Goal: Task Accomplishment & Management: Manage account settings

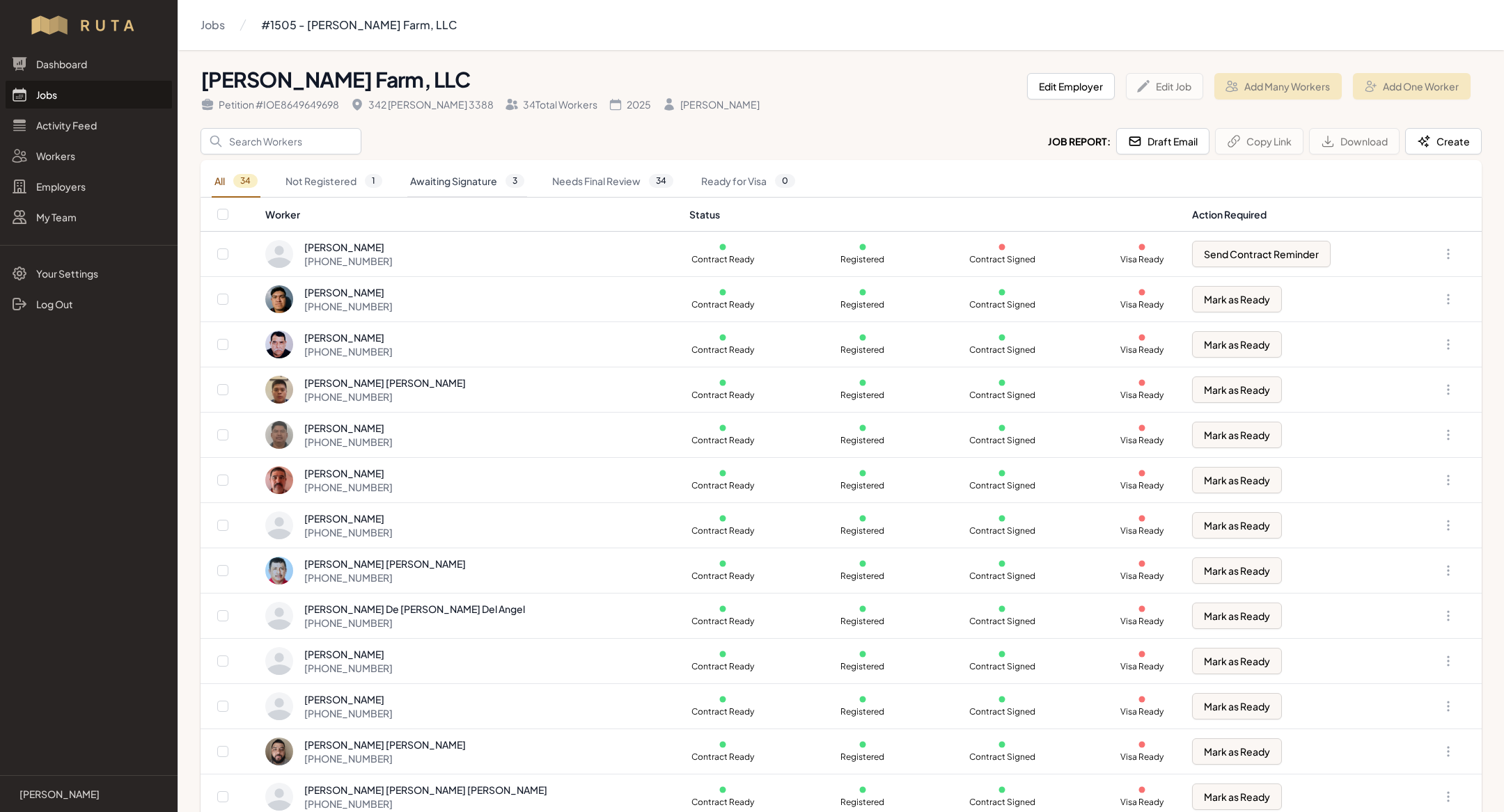
click at [448, 182] on link "Awaiting Signature 3" at bounding box center [467, 182] width 120 height 32
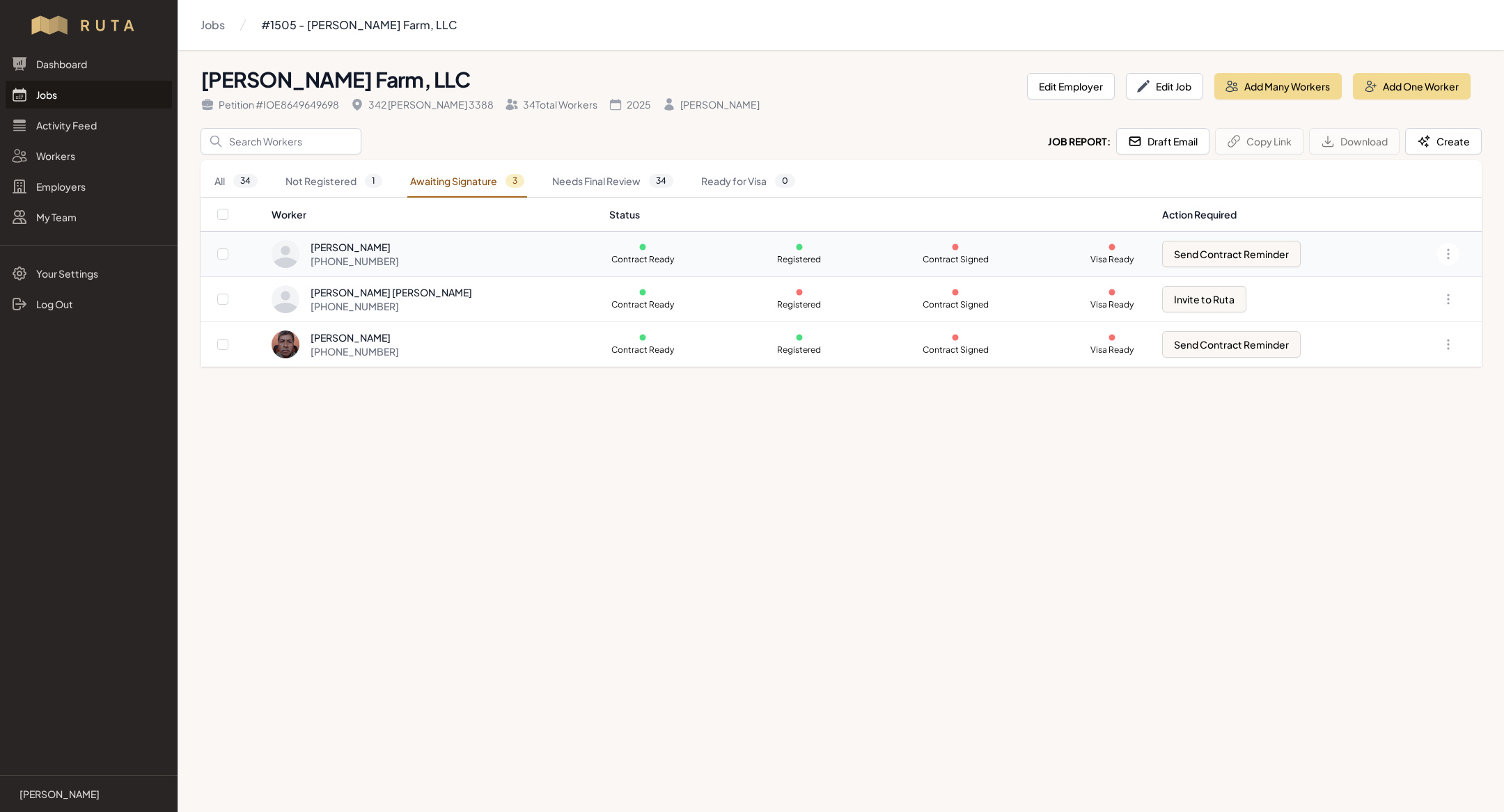
click at [855, 250] on td "Contract Ready Registered Contract Signed Visa Ready" at bounding box center [877, 254] width 553 height 44
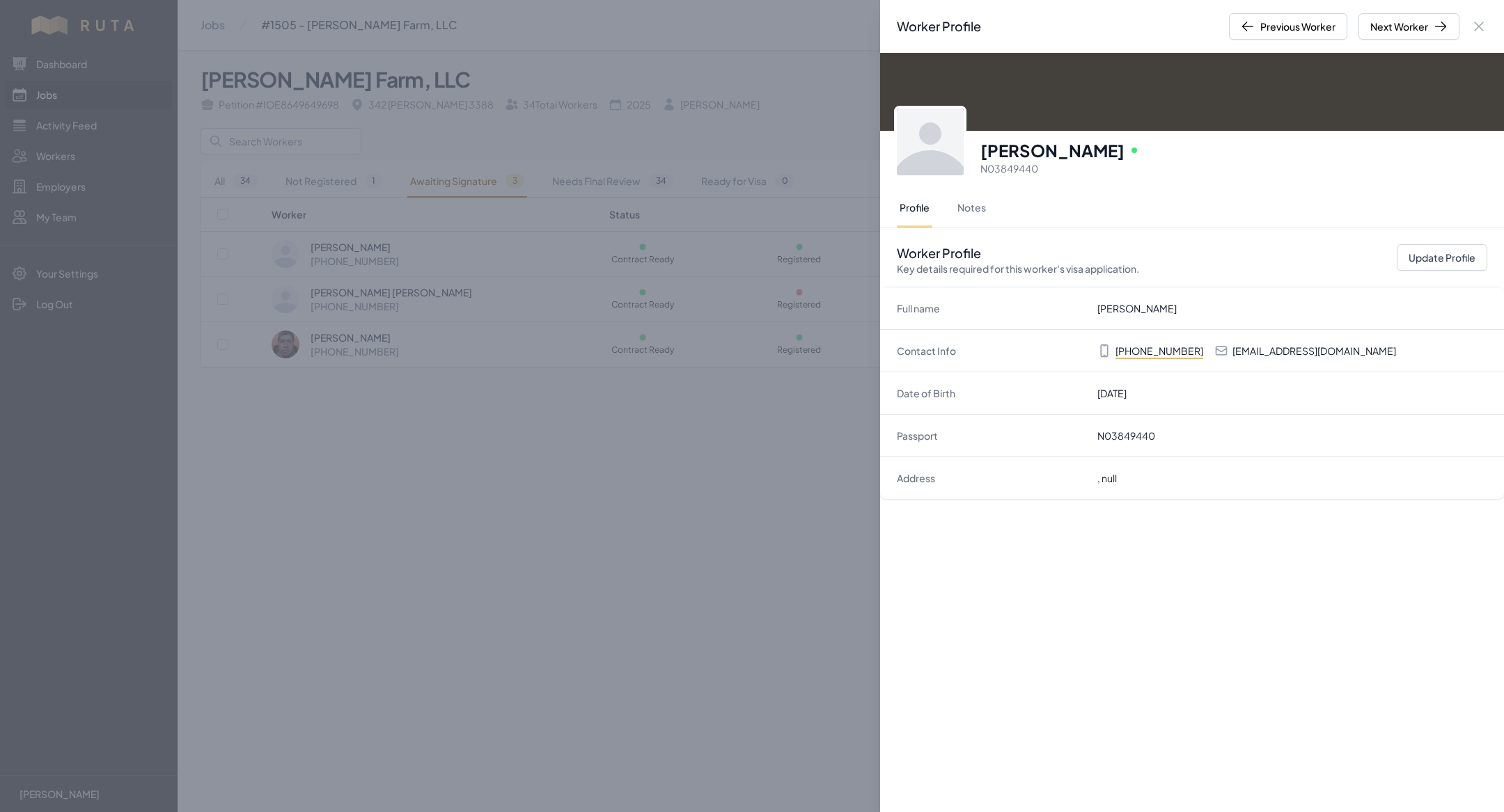
click at [1276, 356] on p "alejomarrufo52@gmail.com" at bounding box center [1313, 351] width 164 height 14
click at [1281, 347] on p "alejomarrufo52@gmail.com" at bounding box center [1313, 351] width 164 height 14
copy p "alejomarrufo52@gmail.com"
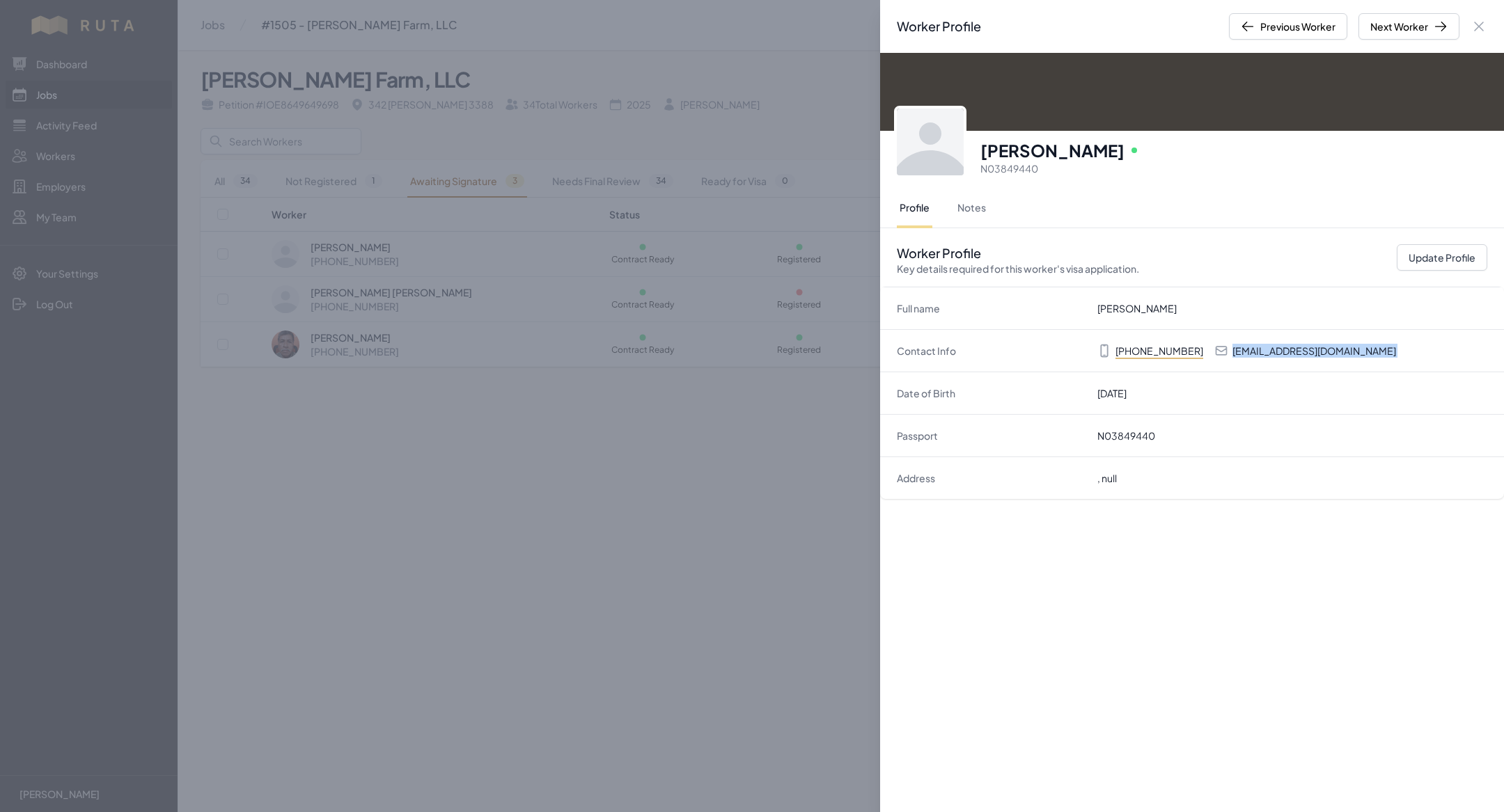
click at [338, 196] on div "Worker Profile Previous Worker Next Worker Close panel Alejandro Marrufo Torres…" at bounding box center [752, 406] width 1504 height 812
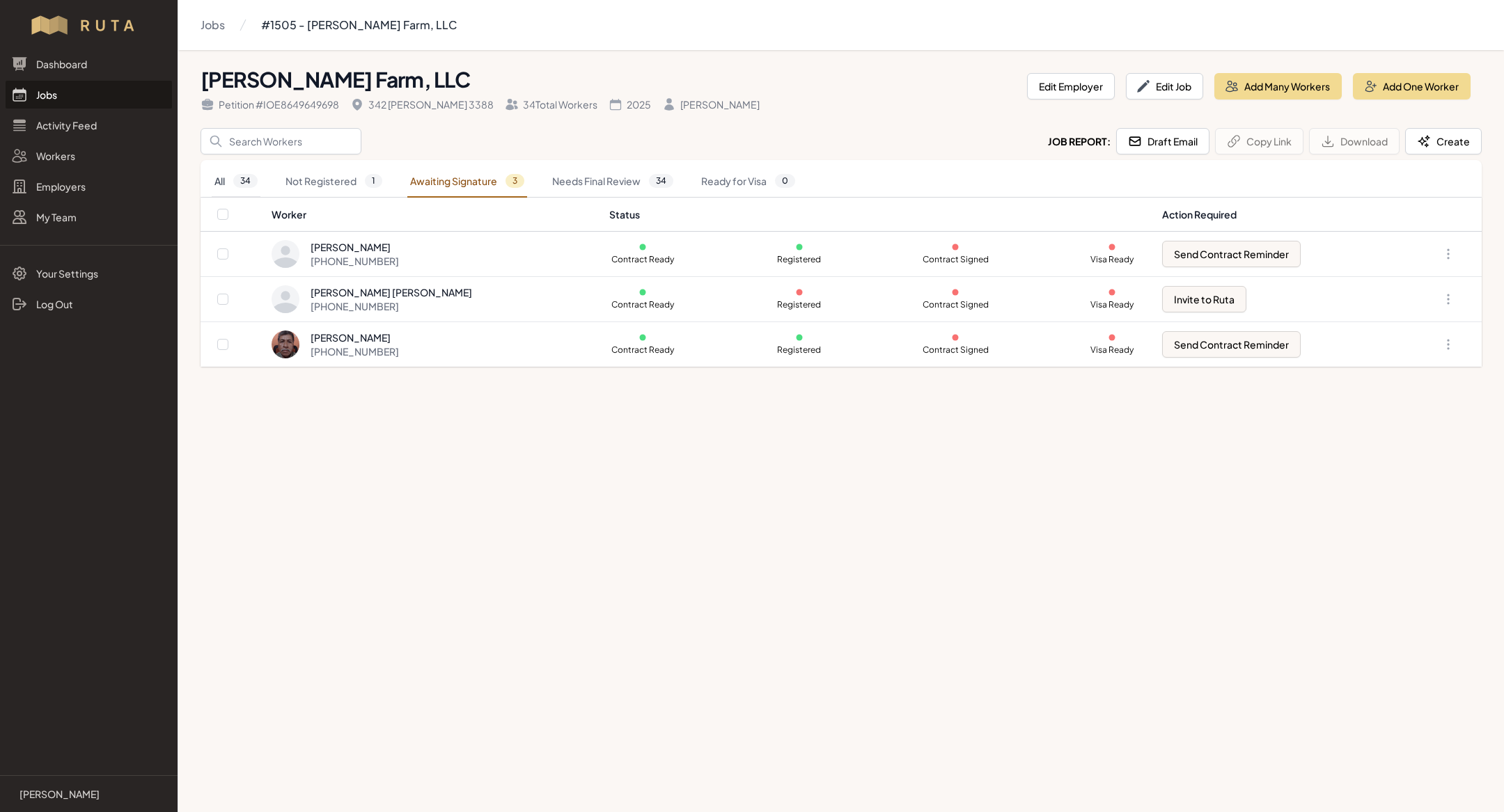
click at [245, 179] on span "34" at bounding box center [245, 181] width 25 height 14
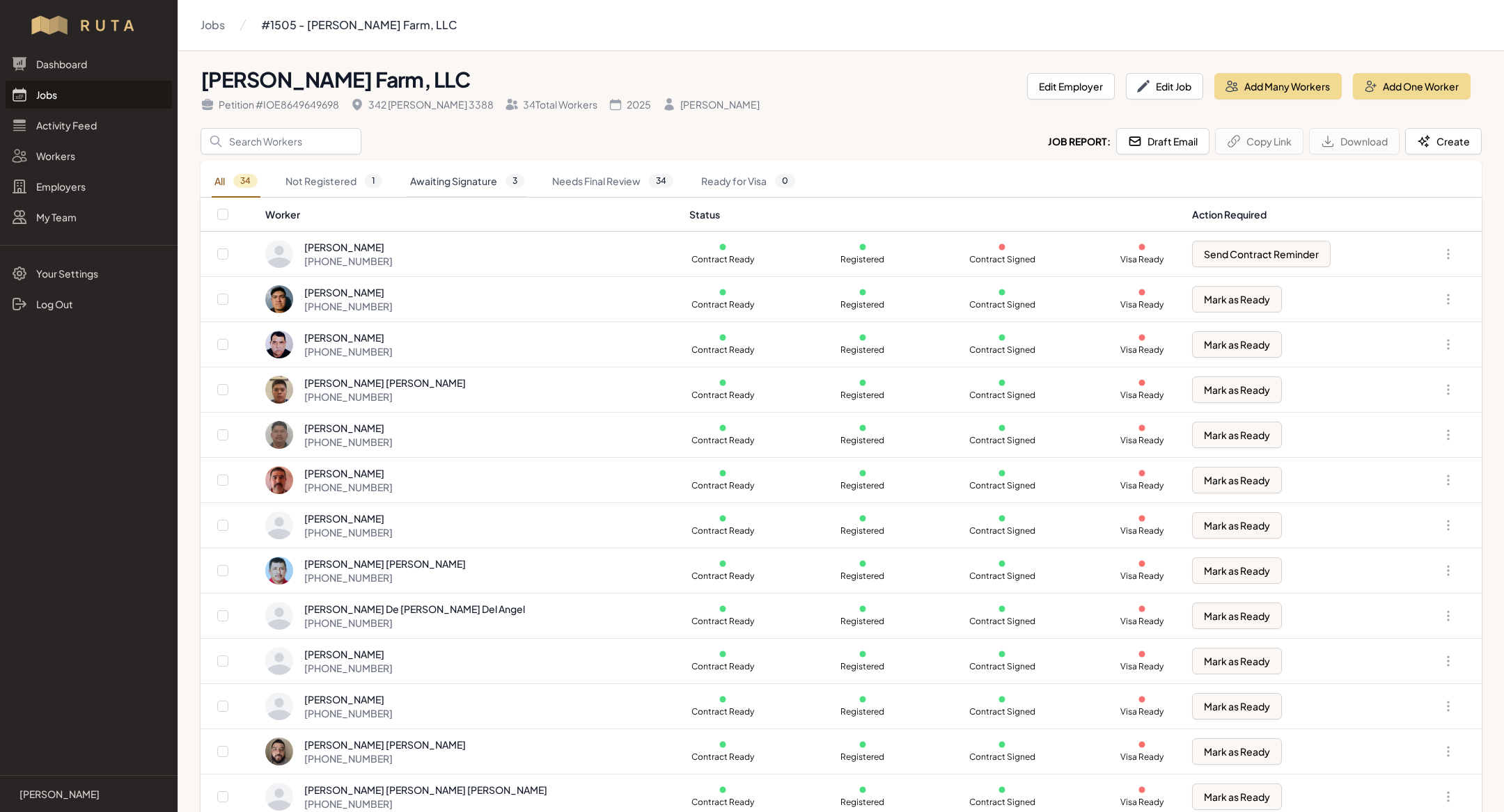
click at [460, 180] on link "Awaiting Signature 3" at bounding box center [467, 182] width 120 height 32
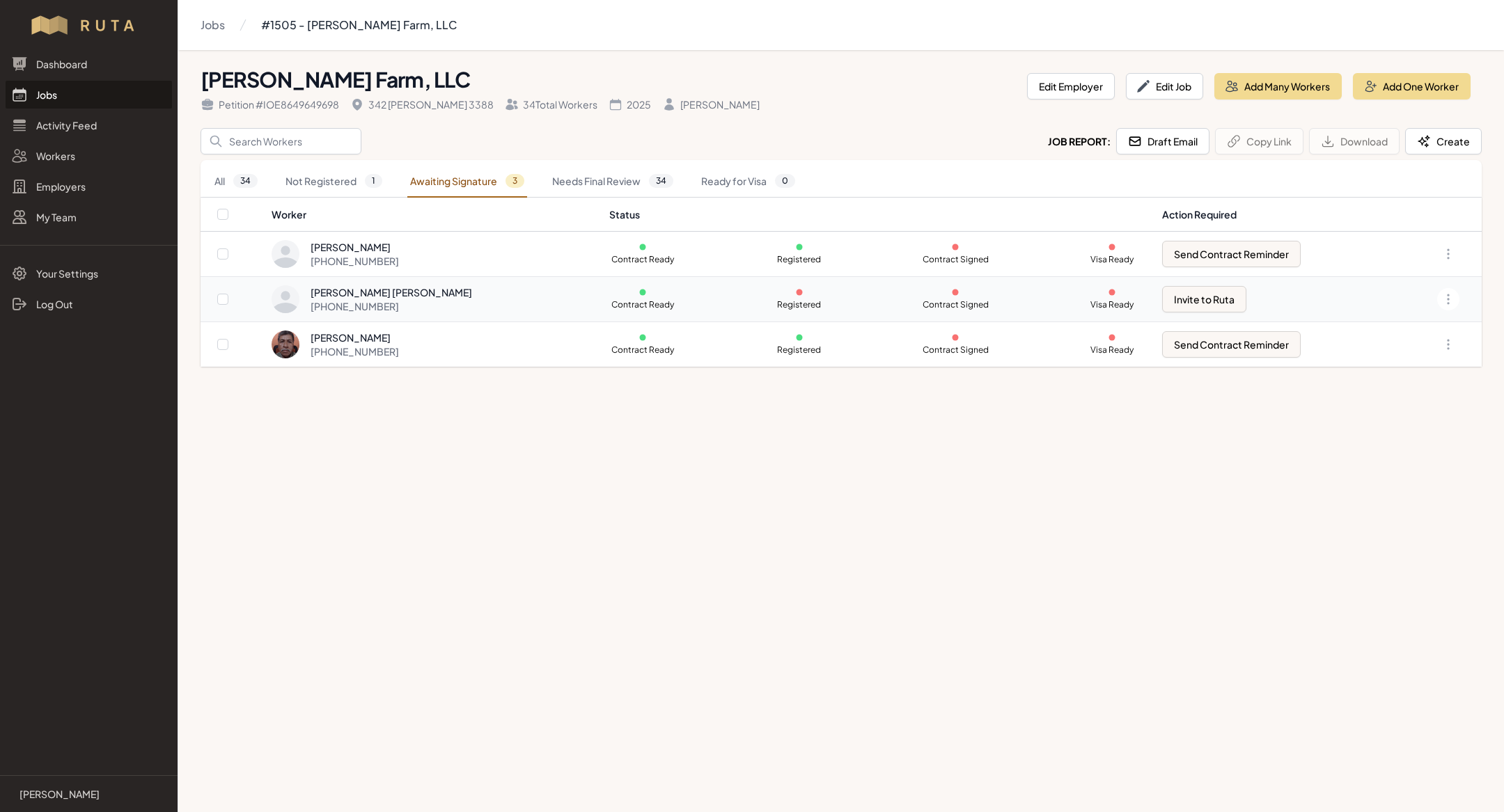
click at [396, 278] on td "Jose Apolinar Canales Reyes +1 903 426 3871" at bounding box center [435, 299] width 330 height 45
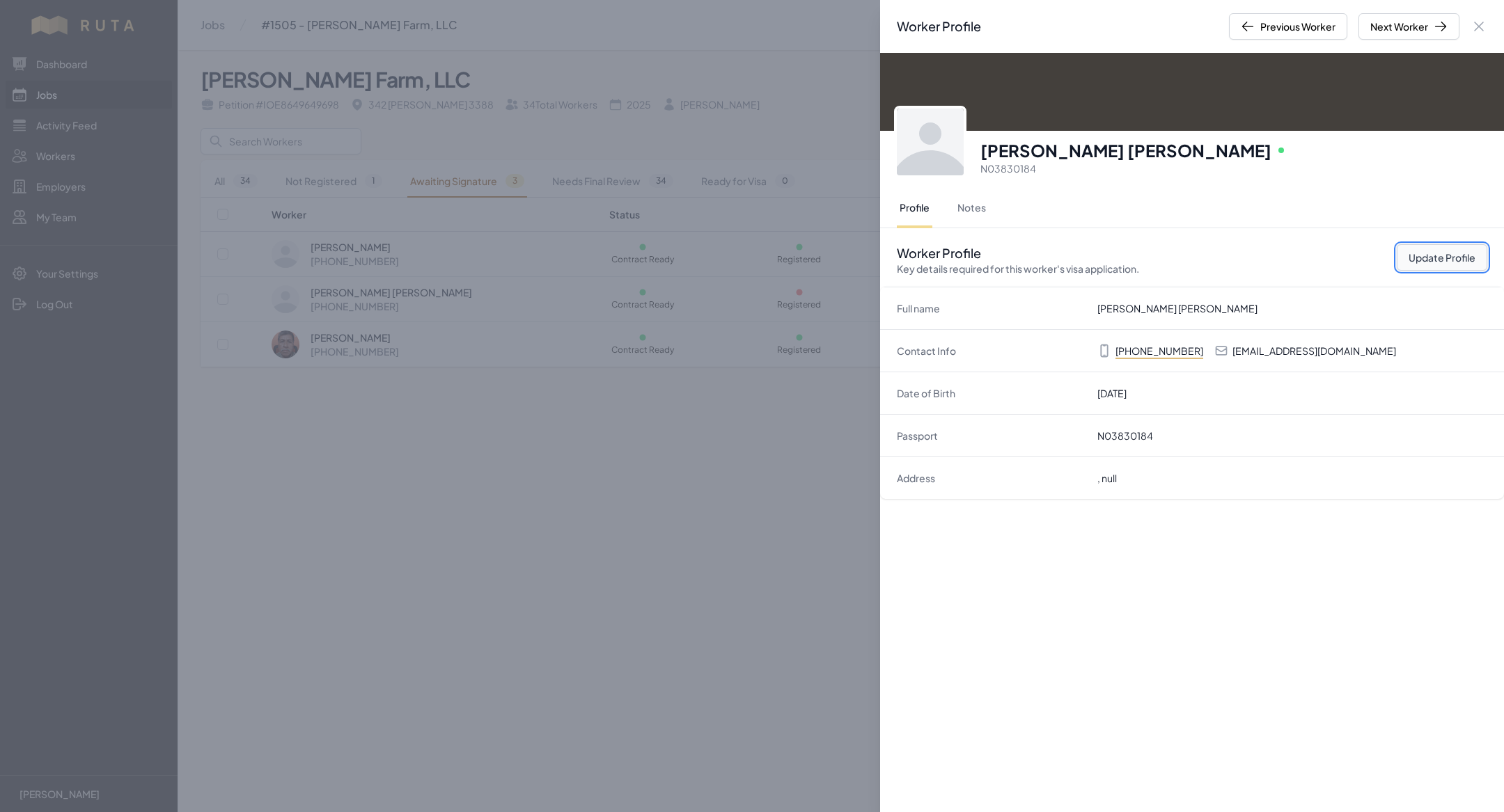
click at [1446, 245] on button "Update Profile" at bounding box center [1441, 258] width 91 height 27
select select "US"
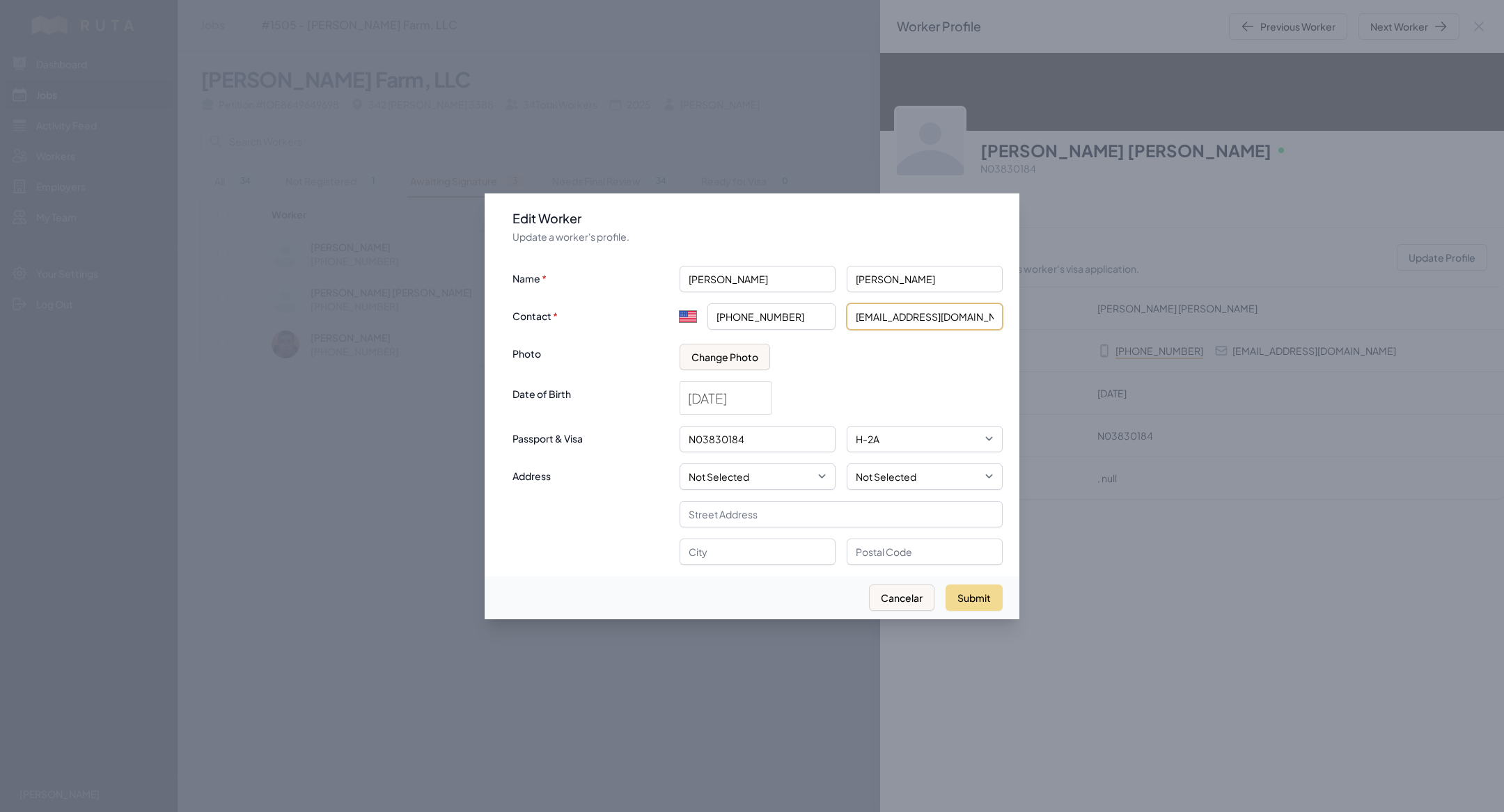
click at [913, 323] on input "Josecanalesreyes6@gmail.com" at bounding box center [925, 317] width 156 height 27
paste input "josecanalesreyes34"
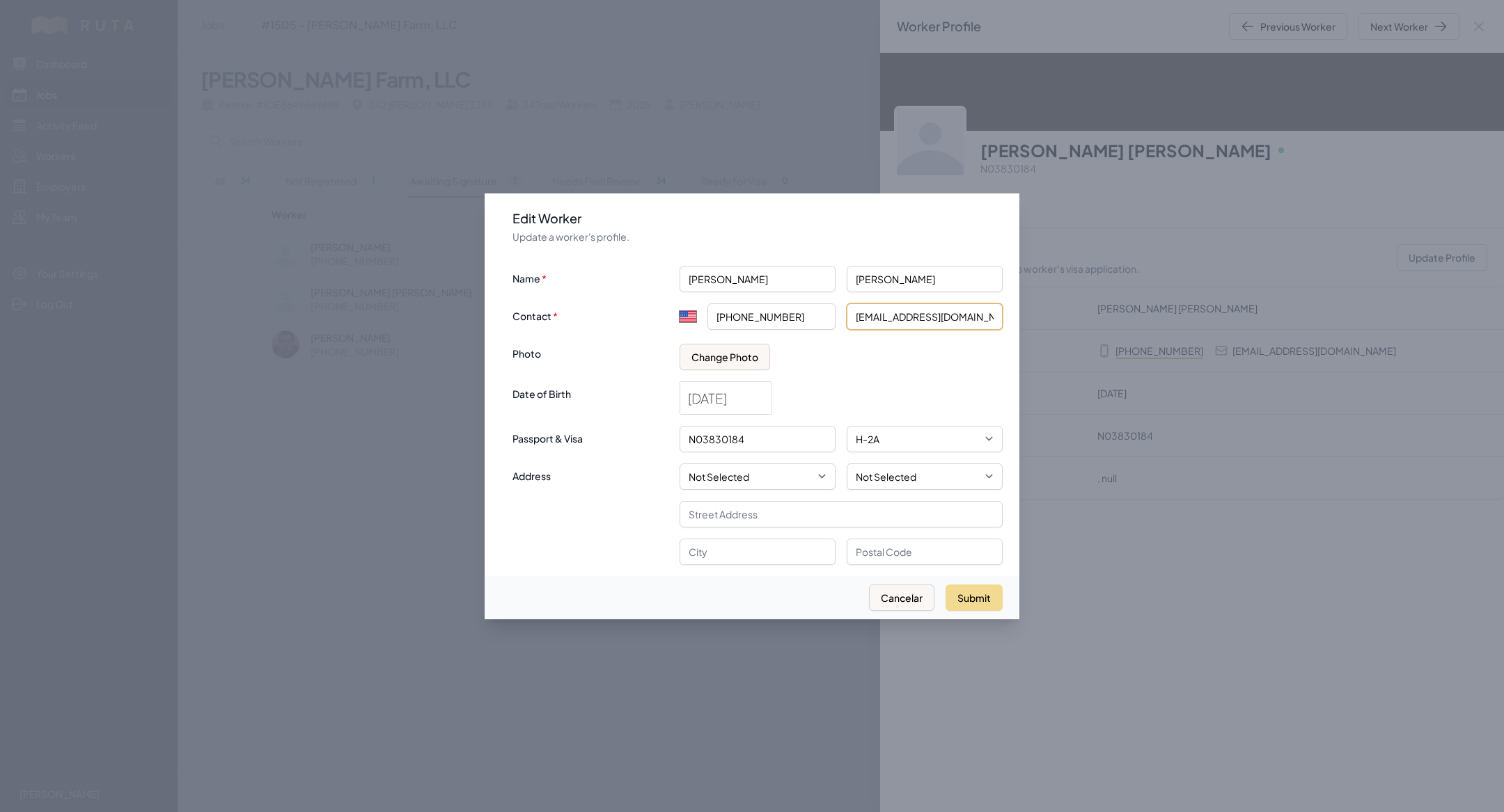
scroll to position [0, 13]
type input "josecanalesreyes34@gmail.com"
click at [980, 596] on button "Submit" at bounding box center [974, 598] width 57 height 27
select select "MX"
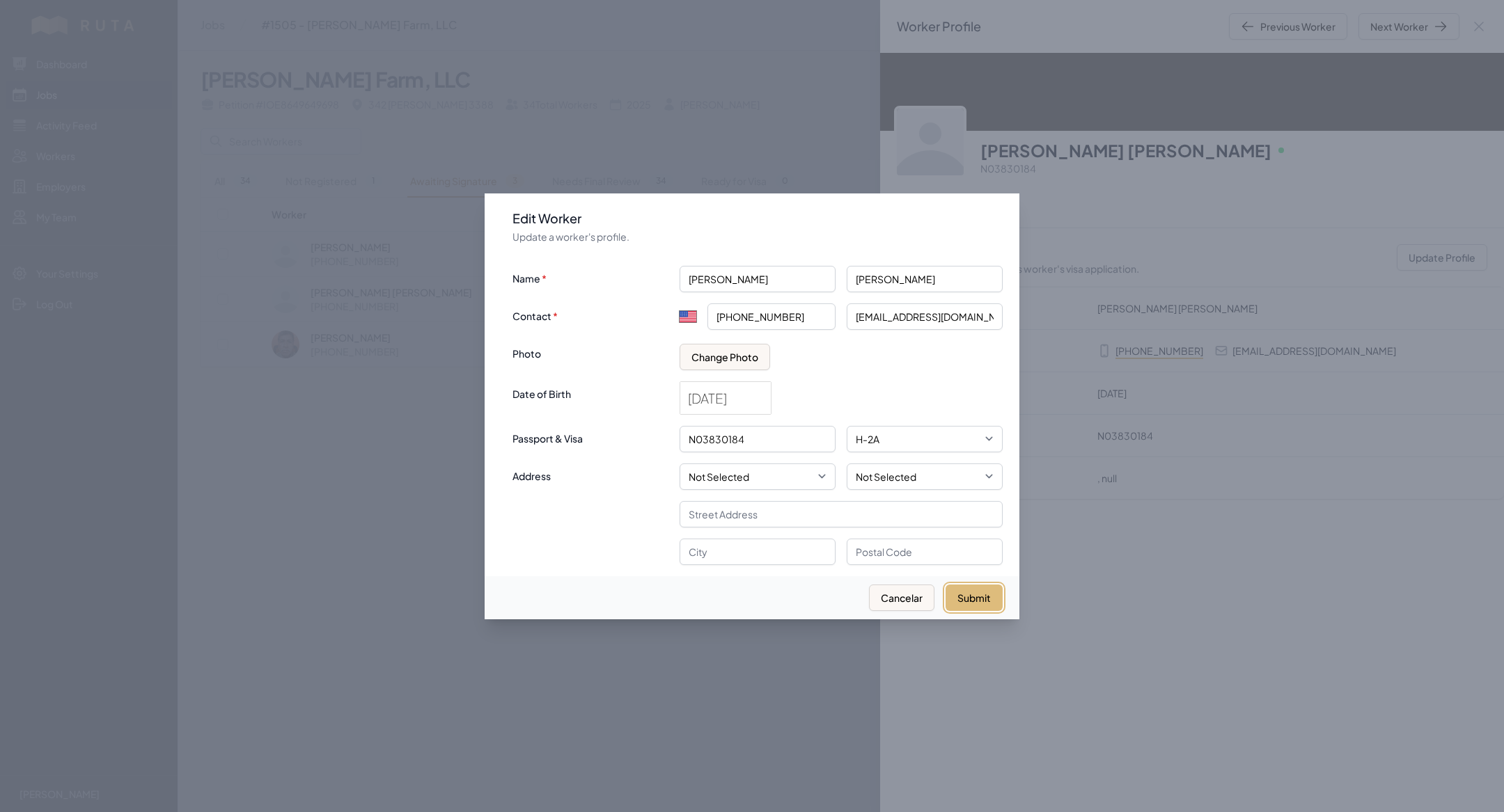
type input "+52"
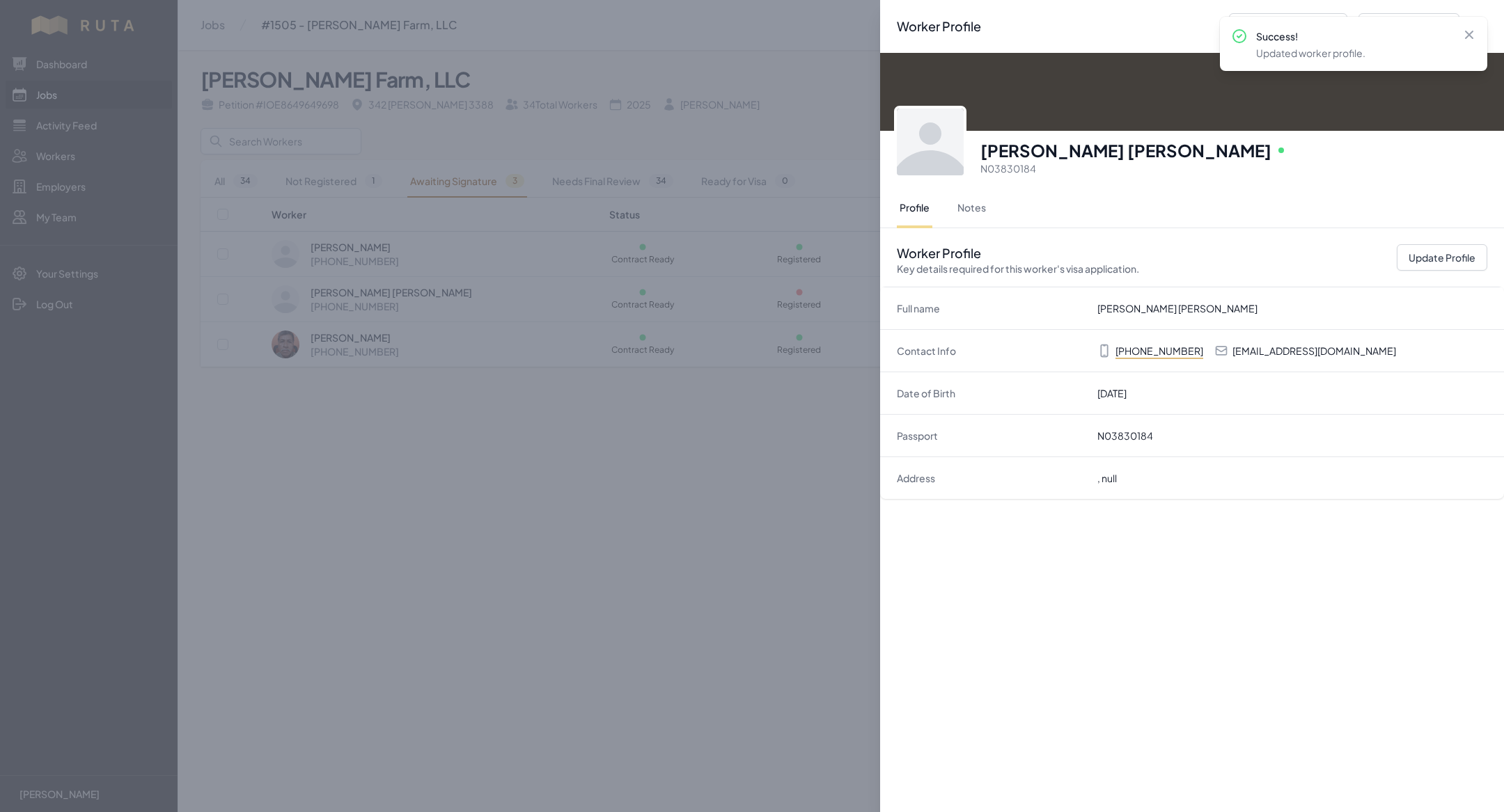
click at [757, 544] on div "Worker Profile Previous Worker Next Worker Close panel Jose Apolinar Canales Re…" at bounding box center [752, 406] width 1504 height 812
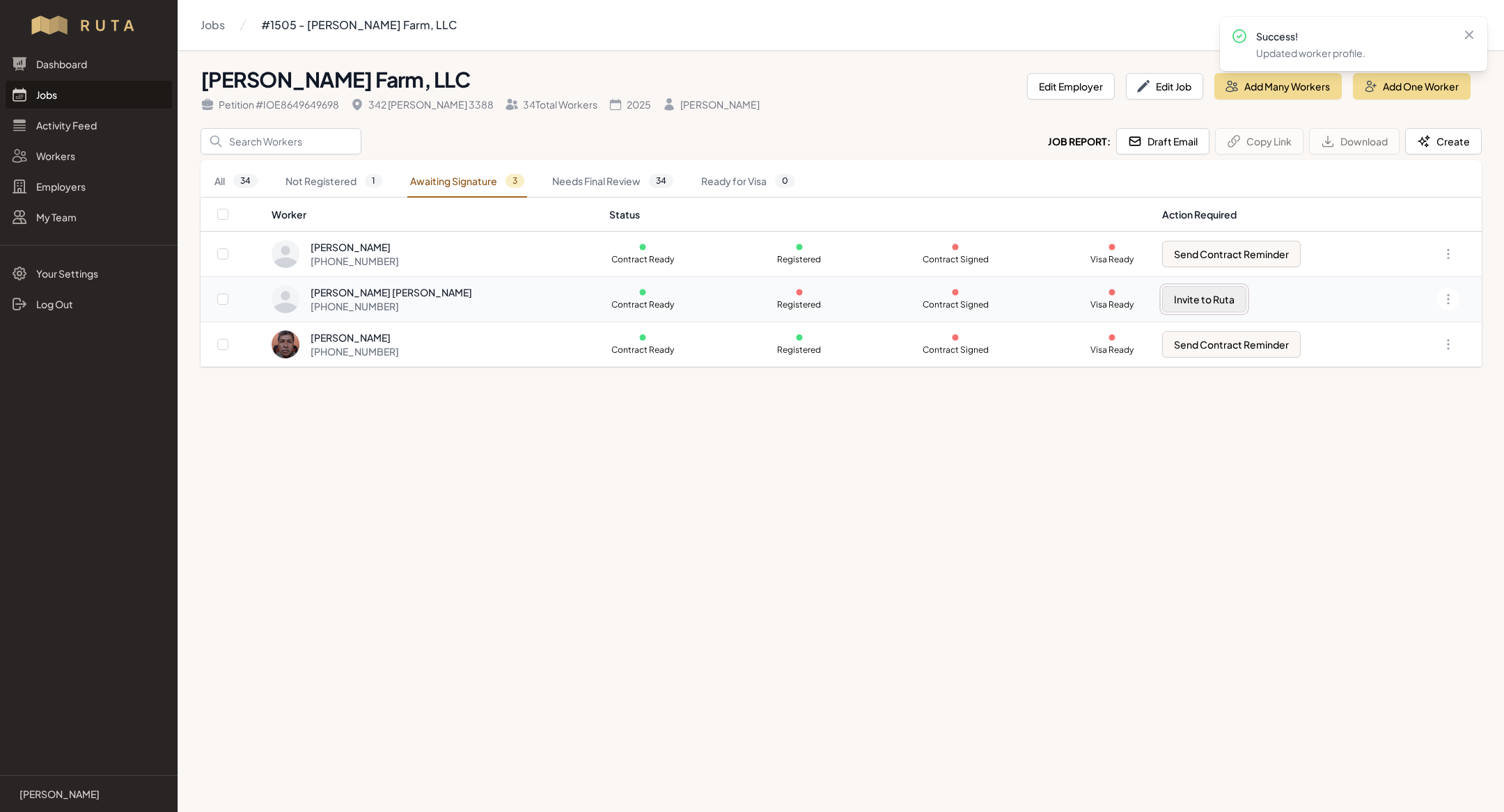
click at [1216, 293] on button "Invite to Ruta" at bounding box center [1204, 299] width 84 height 27
checkbox input "true"
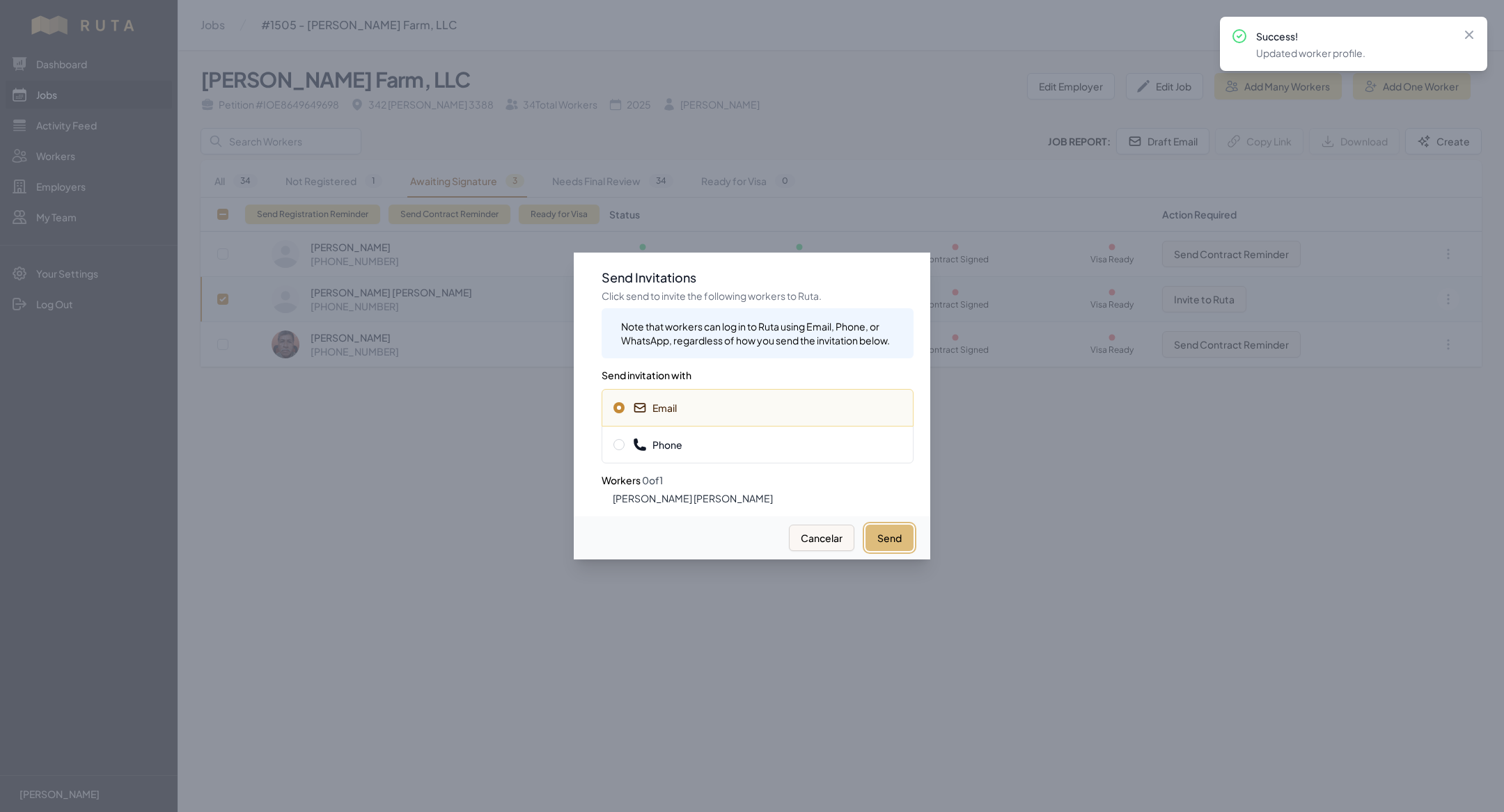
click at [878, 526] on button "Send" at bounding box center [889, 539] width 48 height 27
click at [471, 422] on div at bounding box center [752, 406] width 1504 height 812
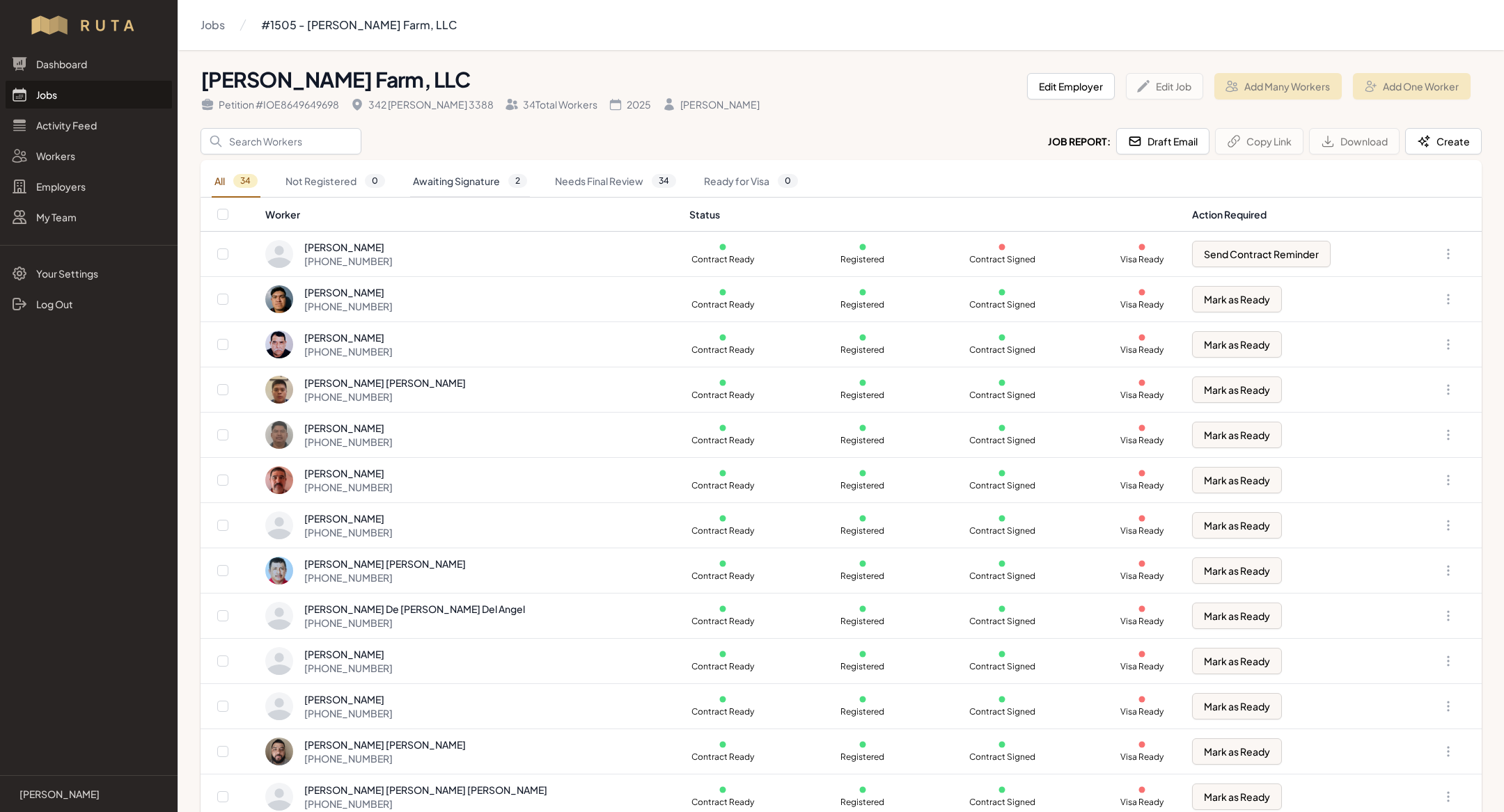
click at [465, 182] on link "Awaiting Signature 2" at bounding box center [470, 182] width 120 height 32
click at [467, 162] on div "All 34 Not Registered 0 Awaiting Signature 2 Needs Final Review 34 Ready for Vi…" at bounding box center [841, 179] width 1281 height 37
click at [467, 191] on link "Awaiting Signature 2" at bounding box center [470, 182] width 120 height 32
click at [444, 186] on link "Awaiting Signature 2" at bounding box center [470, 182] width 120 height 32
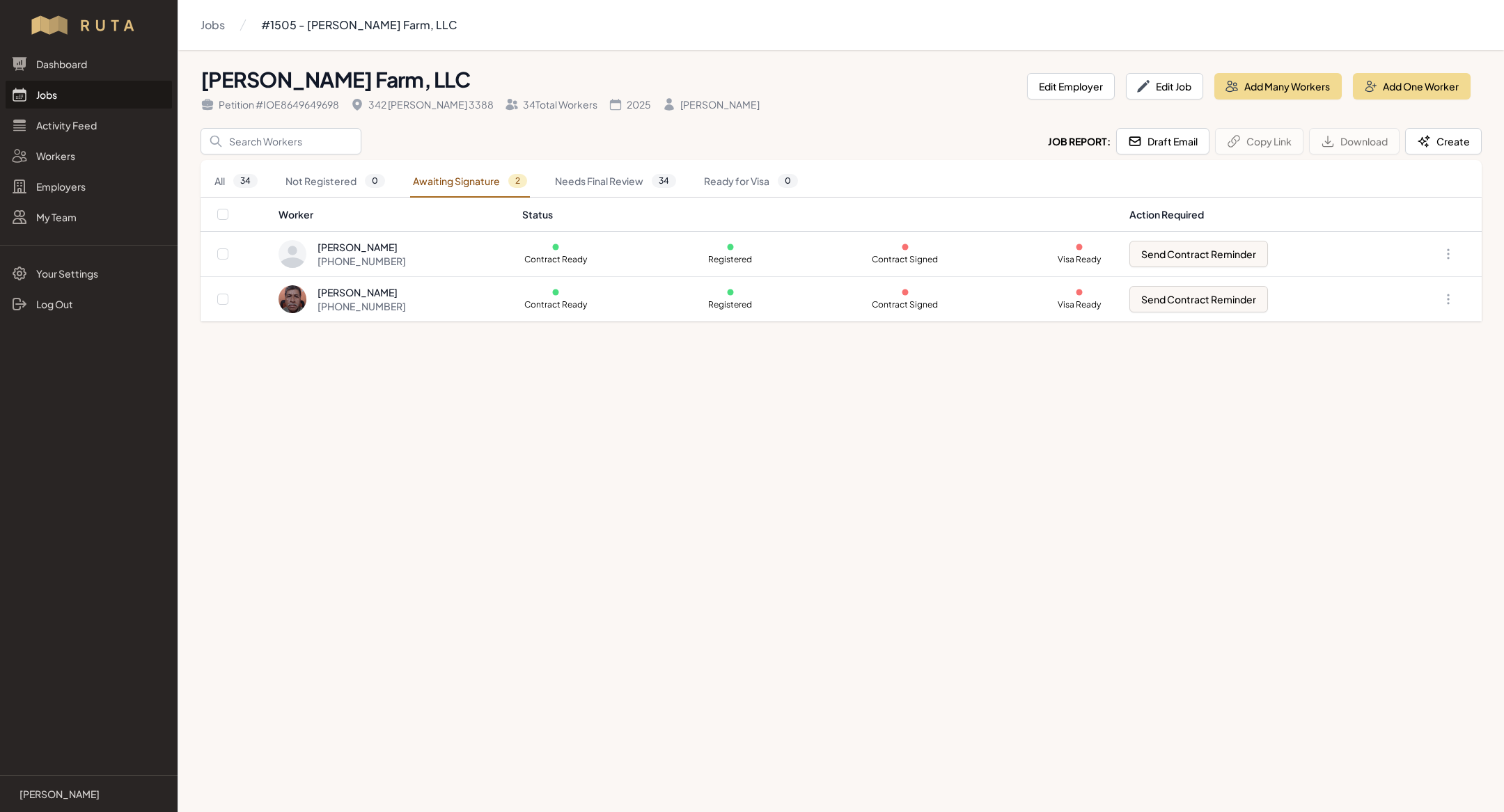
click at [488, 759] on main "Jobs #1505 - [PERSON_NAME] Farm, LLC [PERSON_NAME] Farm, LLC Petition # IOE8649…" at bounding box center [752, 406] width 1504 height 812
click at [380, 293] on div "[PERSON_NAME]" at bounding box center [361, 292] width 89 height 14
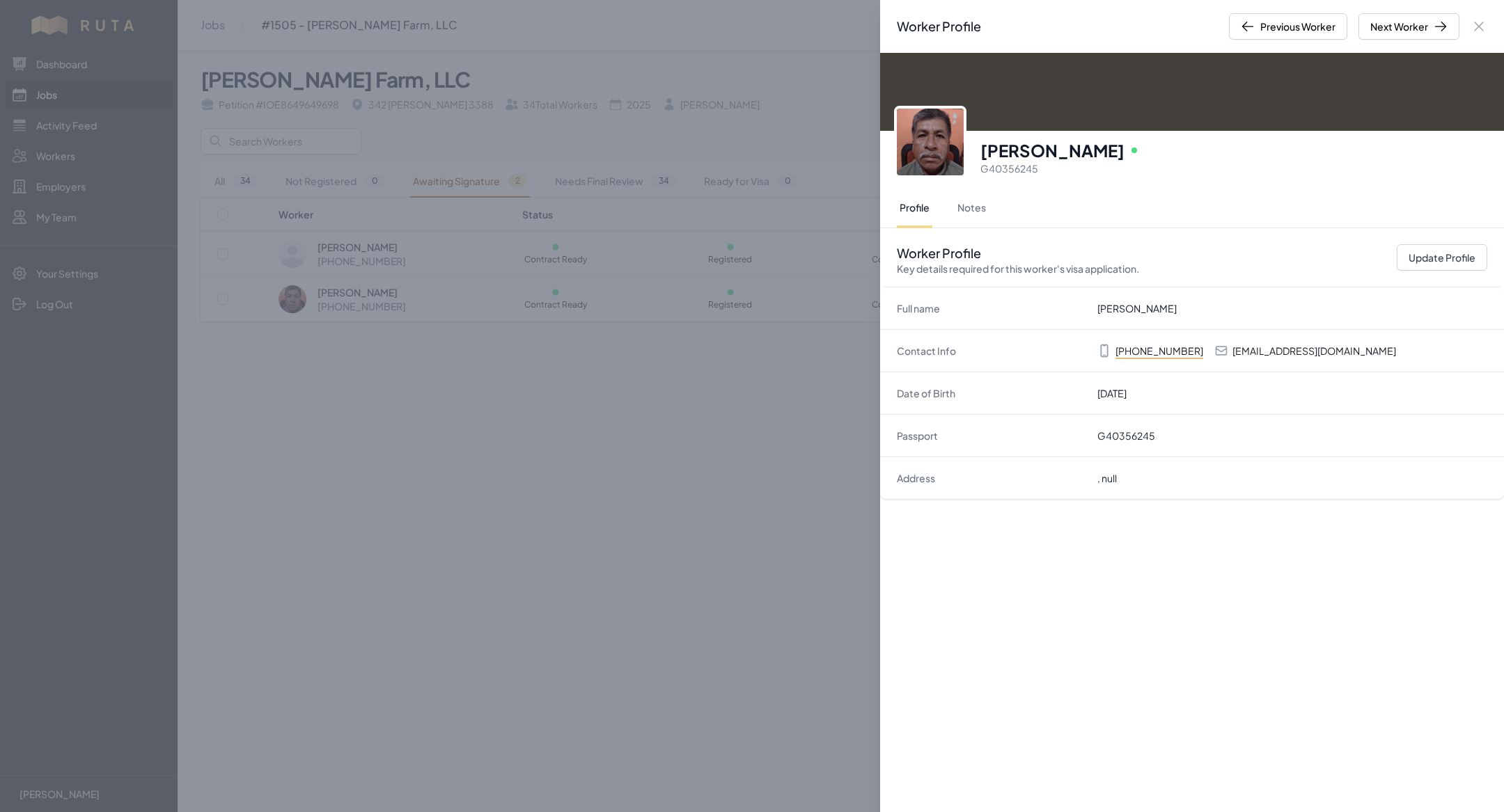
click at [634, 487] on div "Worker Profile Previous Worker Next Worker Close panel [PERSON_NAME] Online G40…" at bounding box center [752, 406] width 1504 height 812
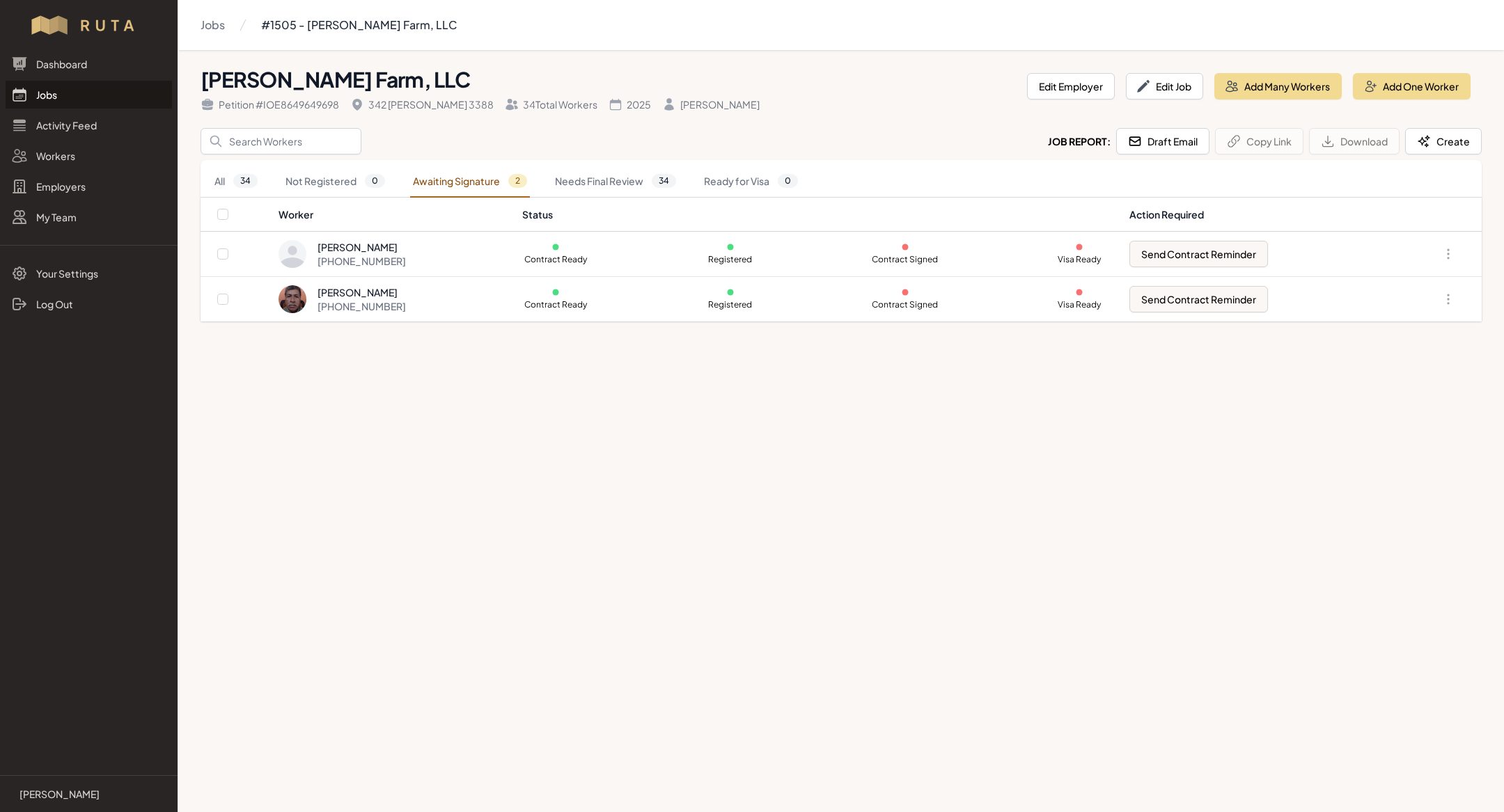
click at [55, 93] on link "Jobs" at bounding box center [89, 95] width 167 height 28
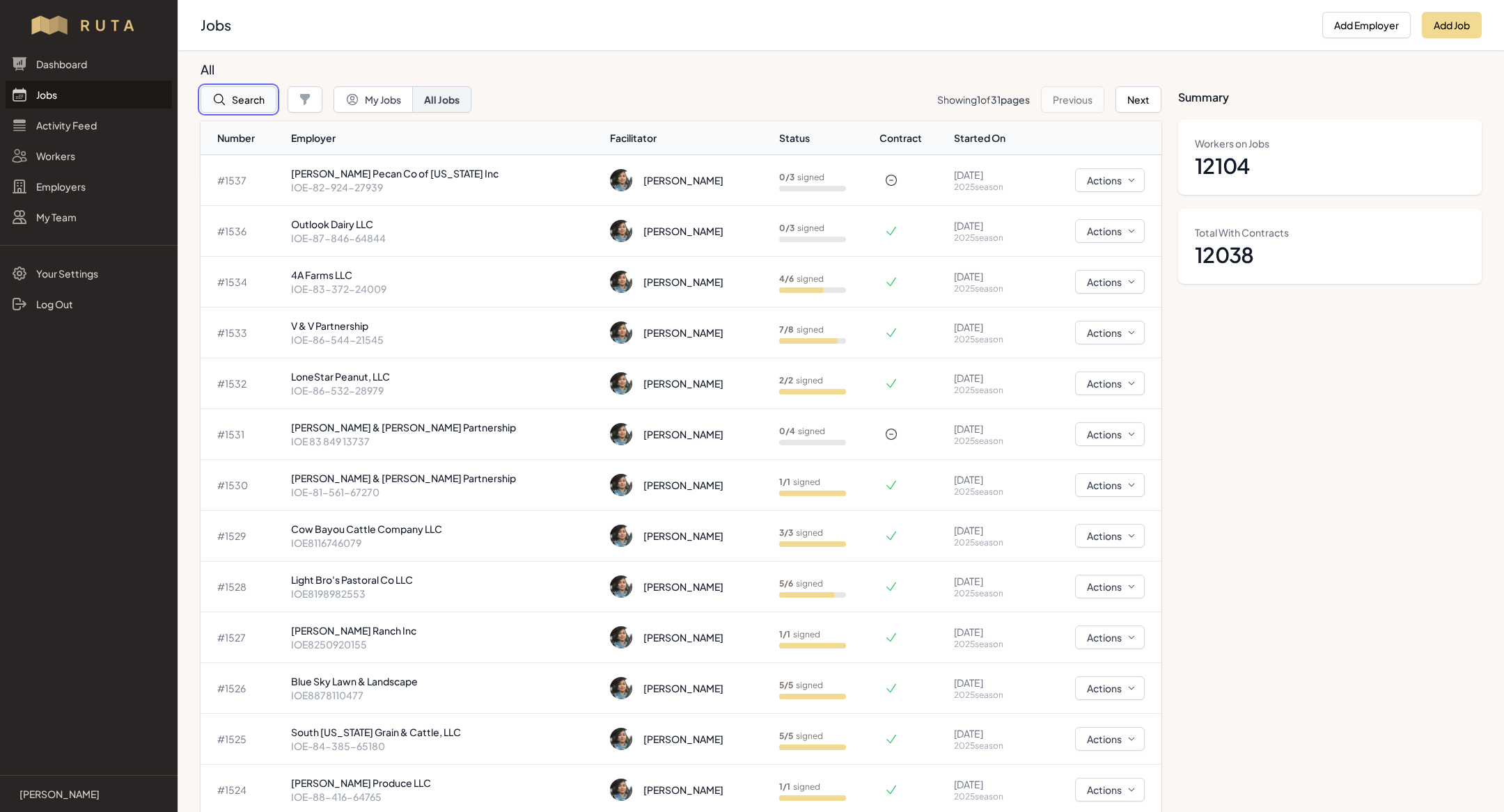
click at [245, 89] on button "Search" at bounding box center [238, 100] width 76 height 27
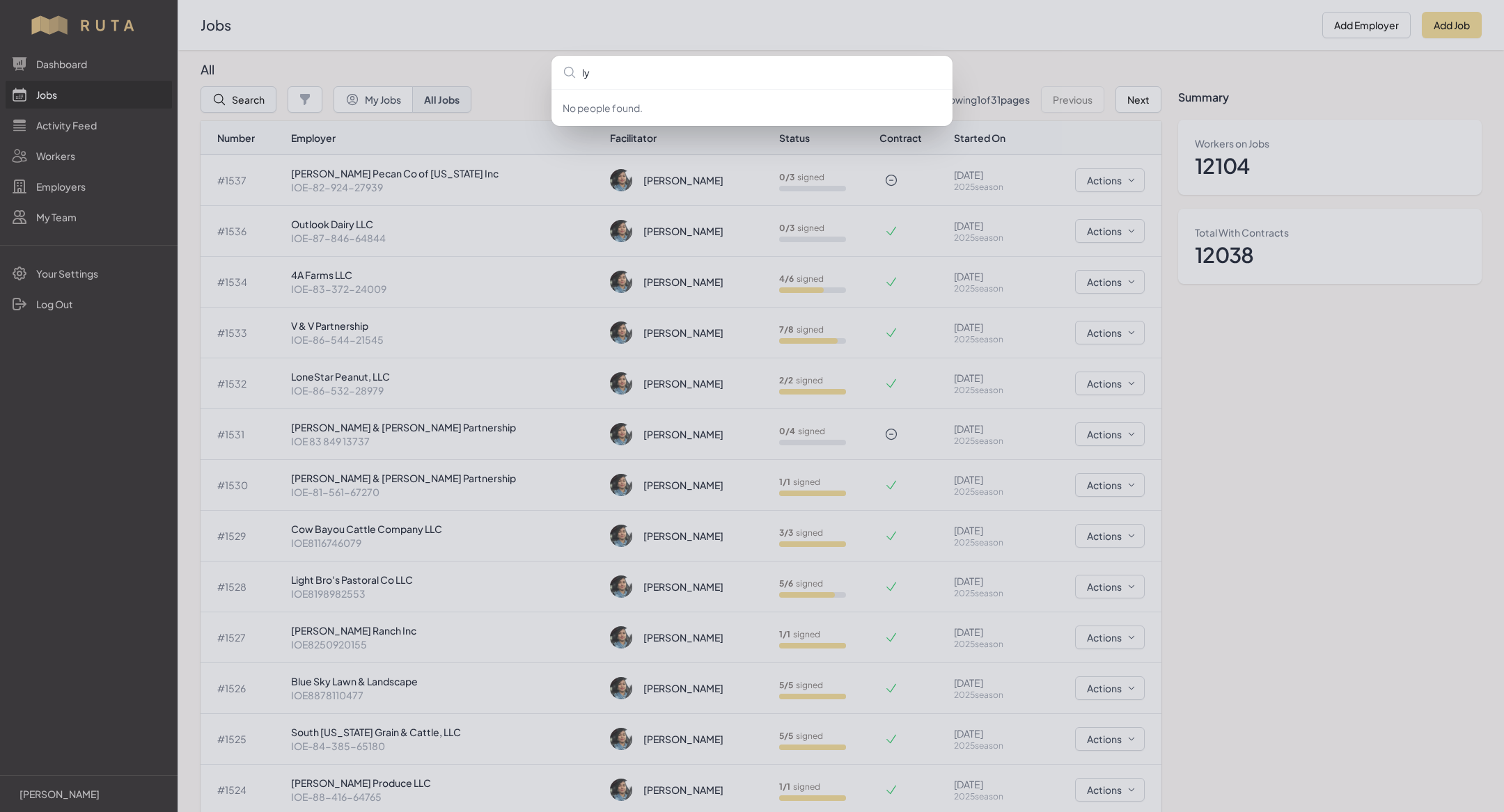
type input "lyl"
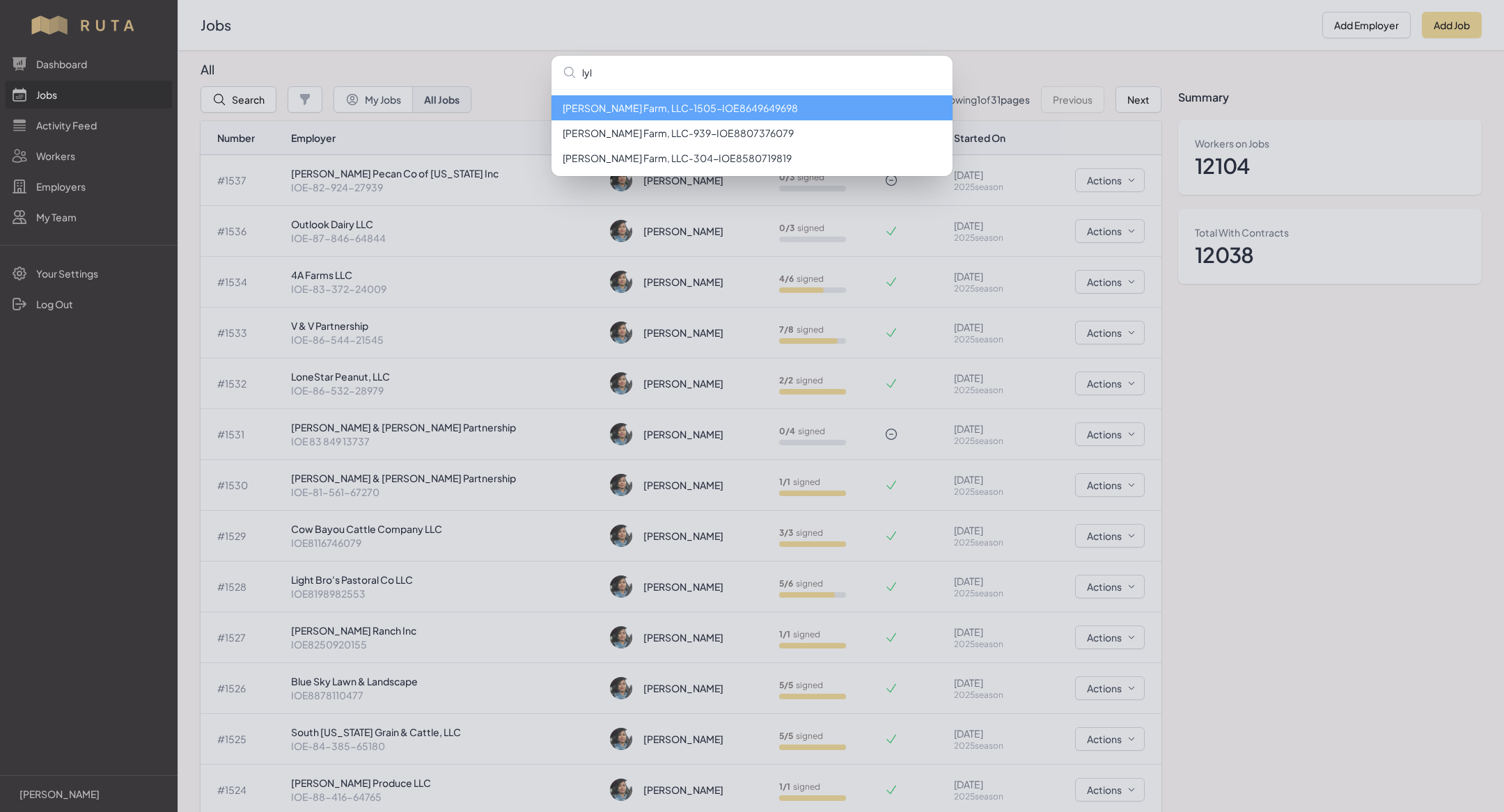
click at [716, 115] on li "[PERSON_NAME] Farm, LLC - 1505 - IOE8649649698" at bounding box center [752, 108] width 401 height 25
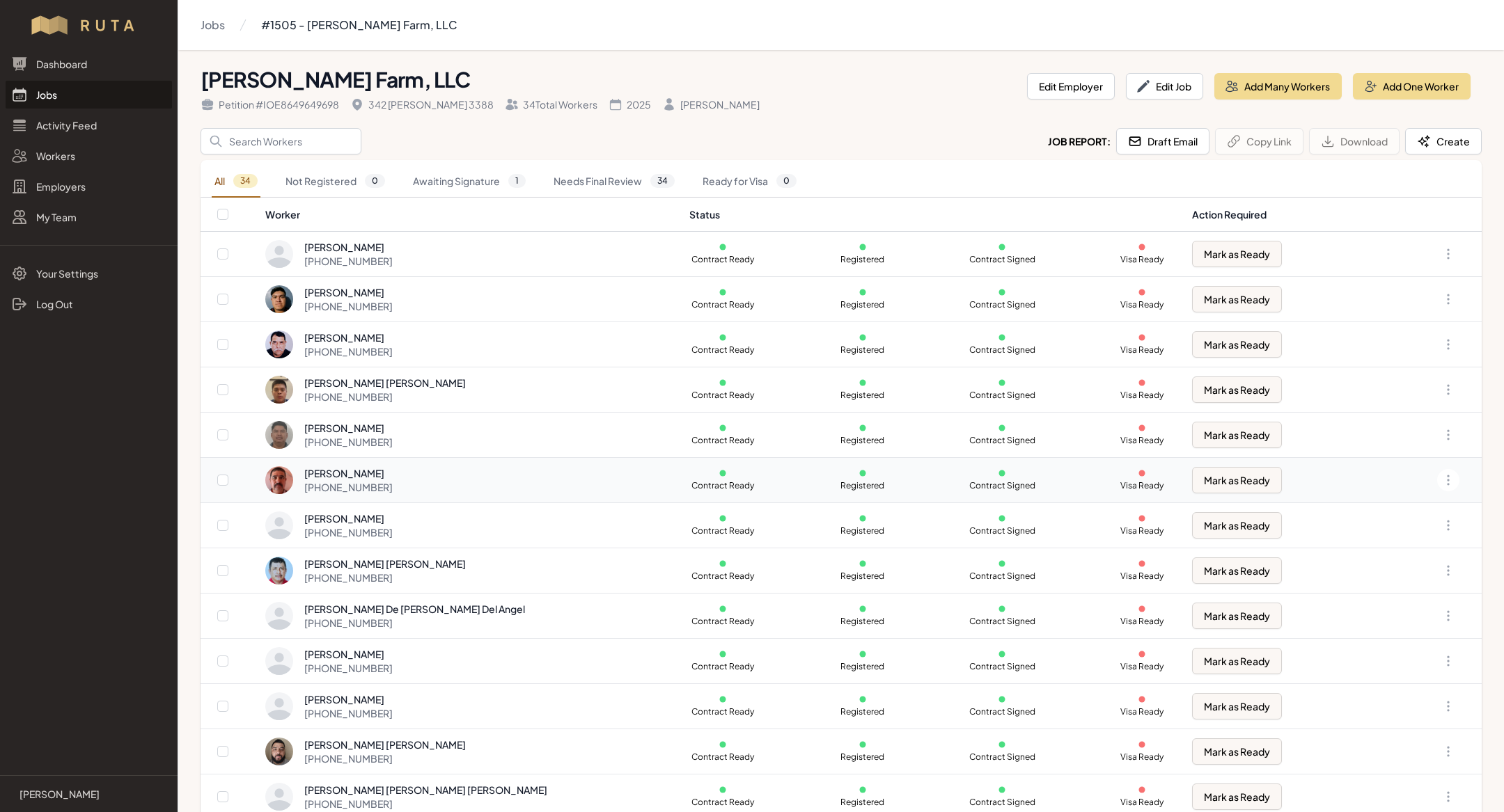
scroll to position [65, 0]
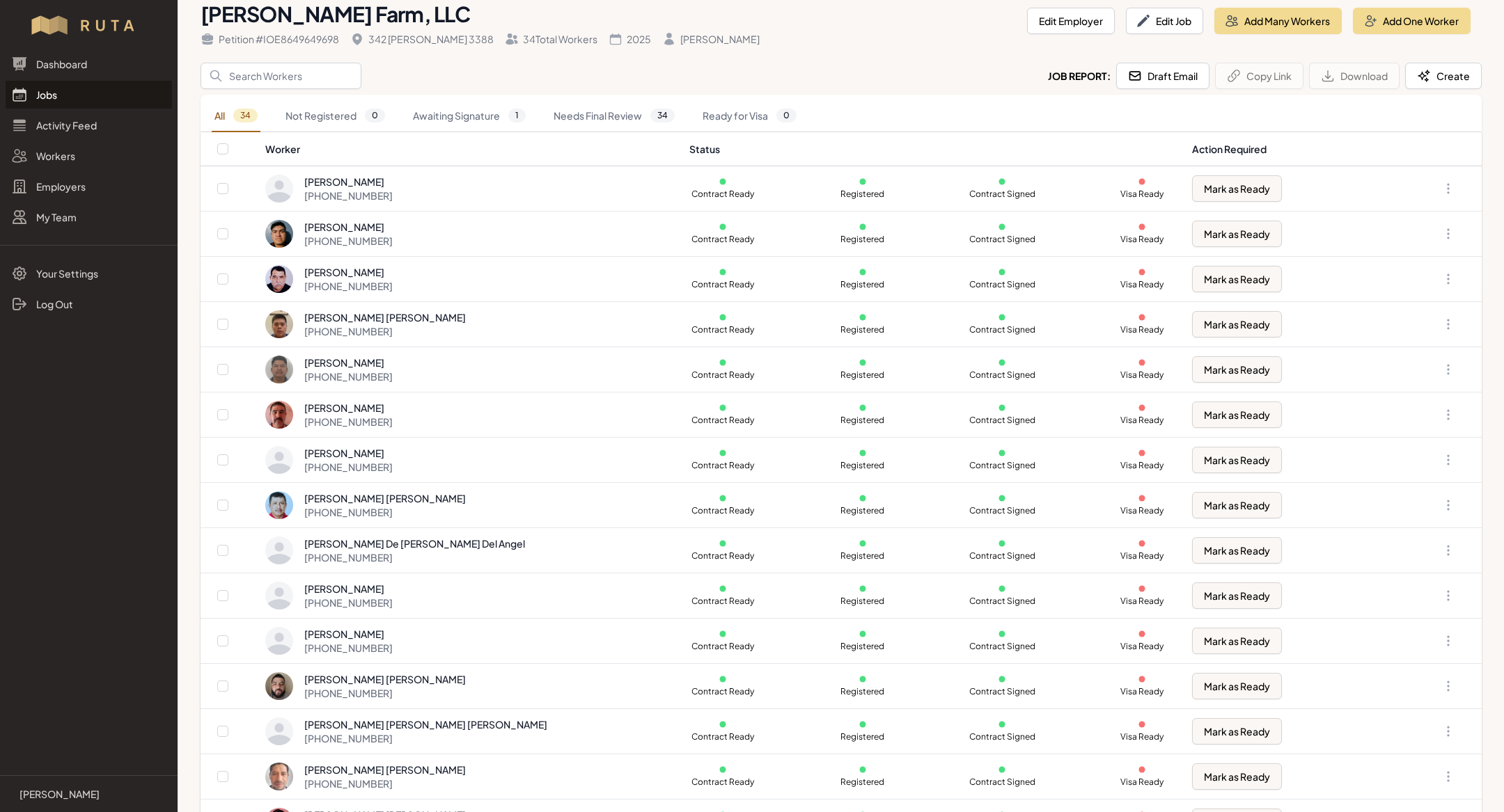
click at [478, 98] on div "All 34 Not Registered 0 Awaiting Signature 1 Needs Final Review 34 Ready for Vi…" at bounding box center [841, 113] width 1281 height 37
click at [480, 126] on link "Awaiting Signature 1" at bounding box center [469, 117] width 118 height 32
